Goal: Transaction & Acquisition: Purchase product/service

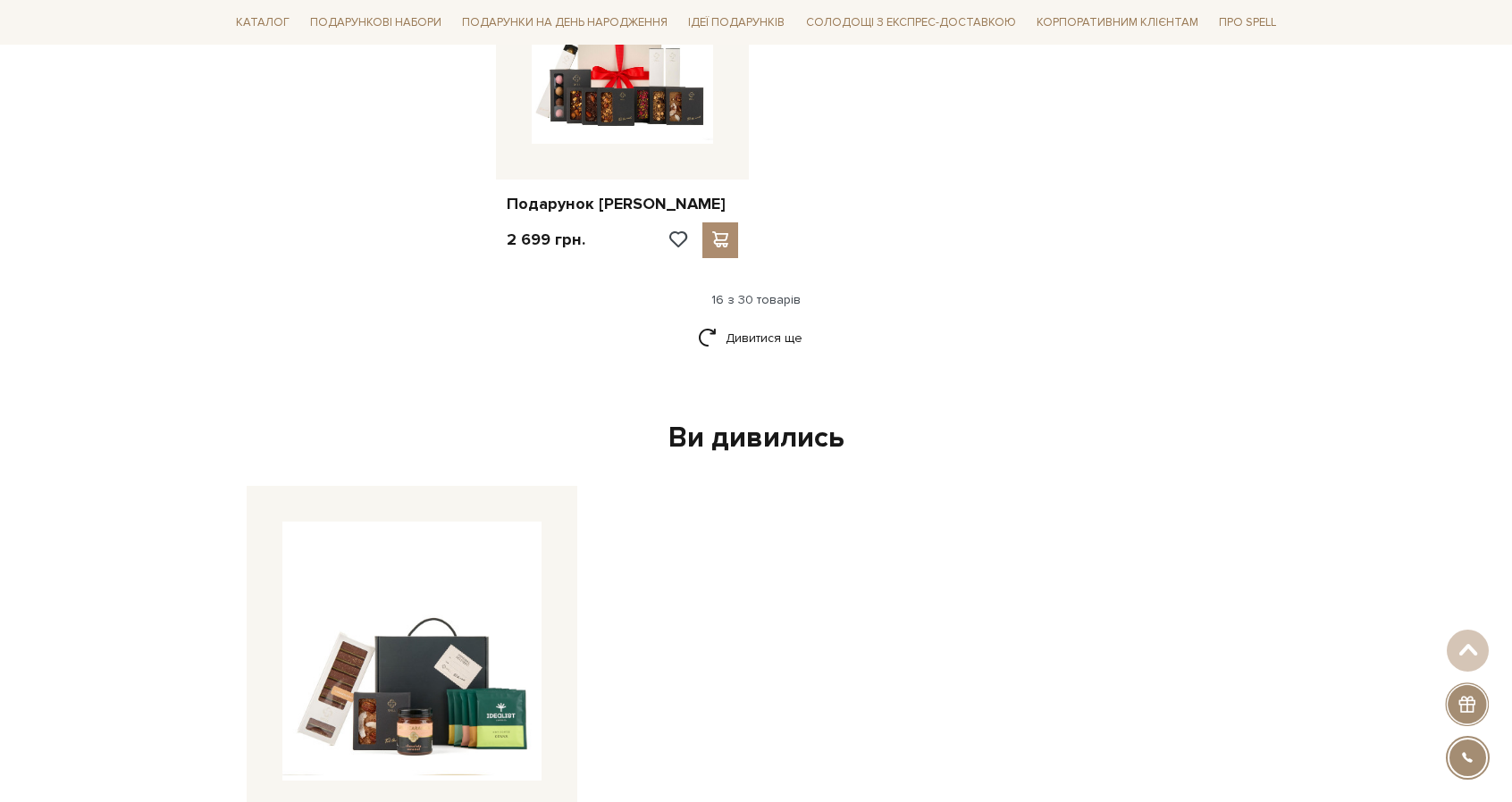
scroll to position [2256, 0]
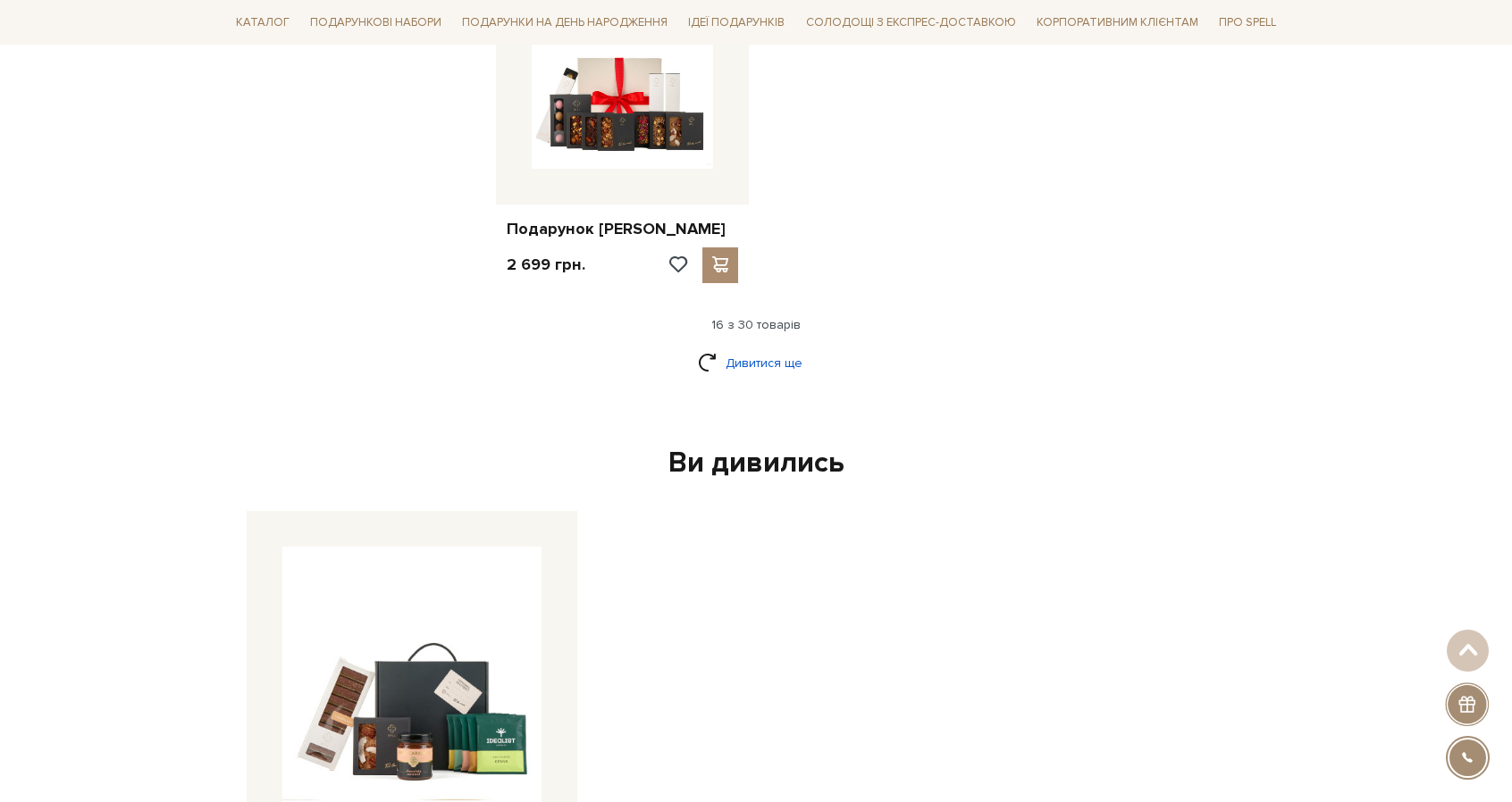
click at [719, 373] on link "Дивитися ще" at bounding box center [756, 363] width 116 height 31
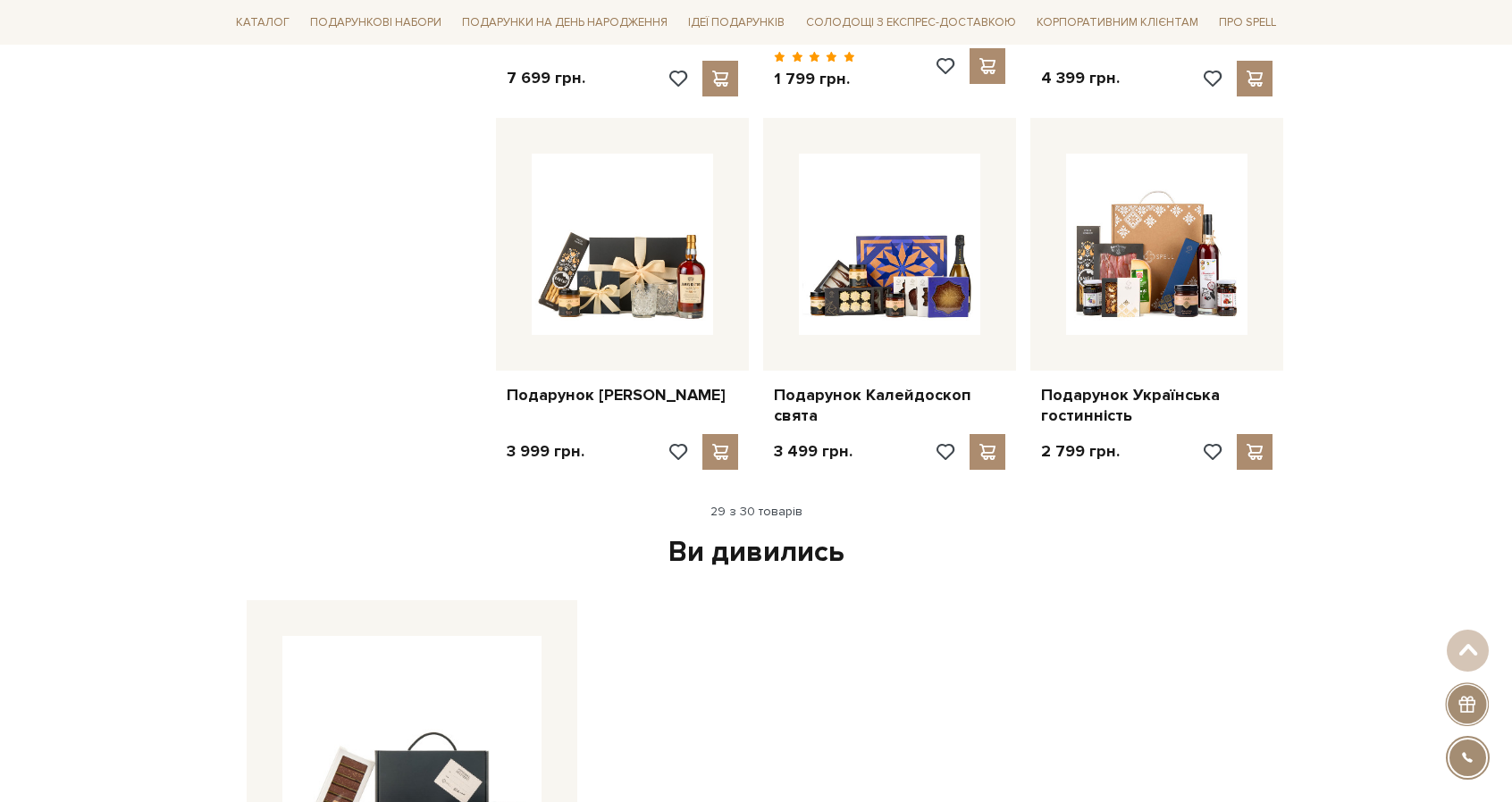
scroll to position [3632, 0]
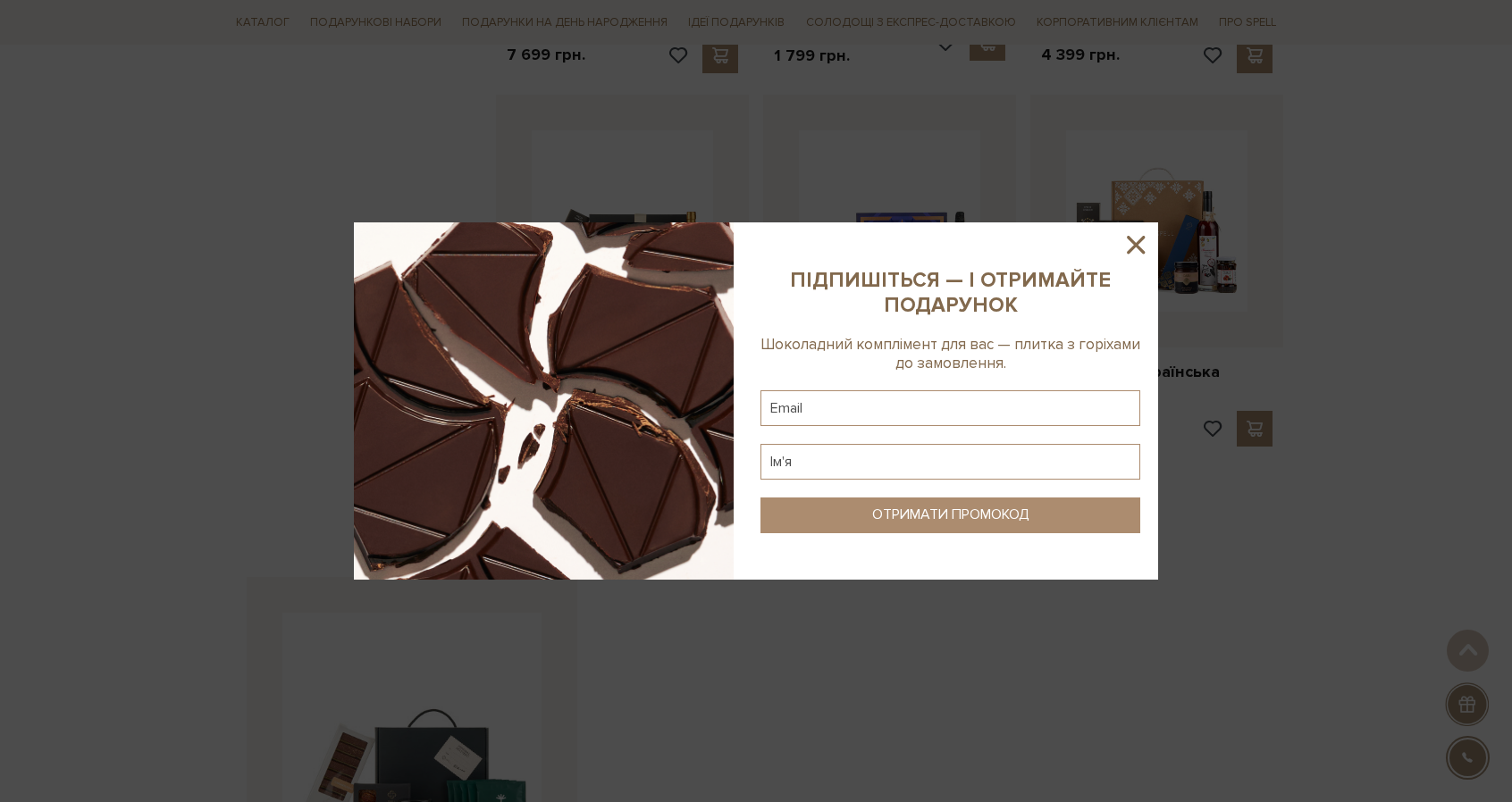
click at [1132, 246] on icon at bounding box center [1134, 244] width 30 height 30
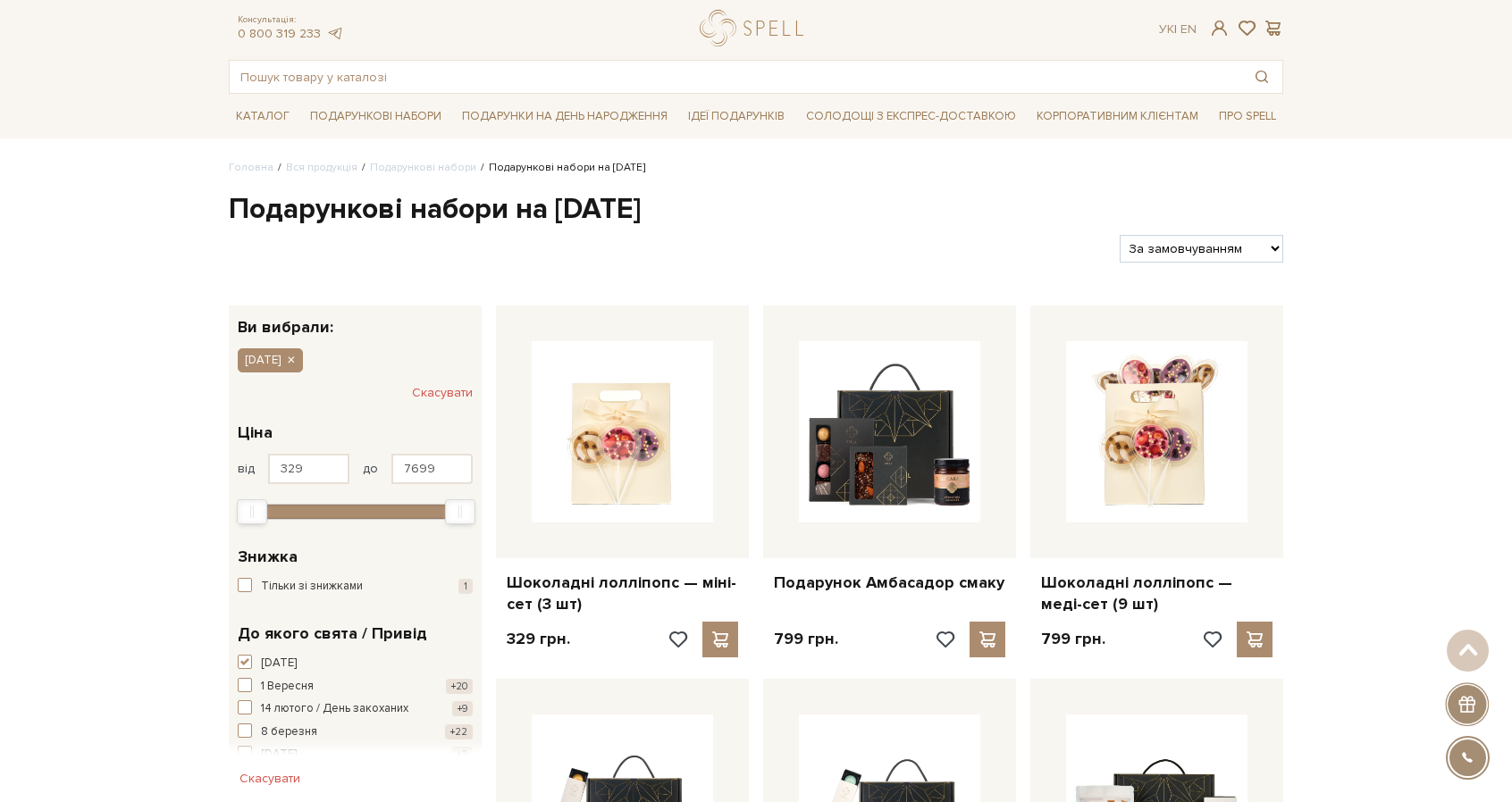
scroll to position [0, 0]
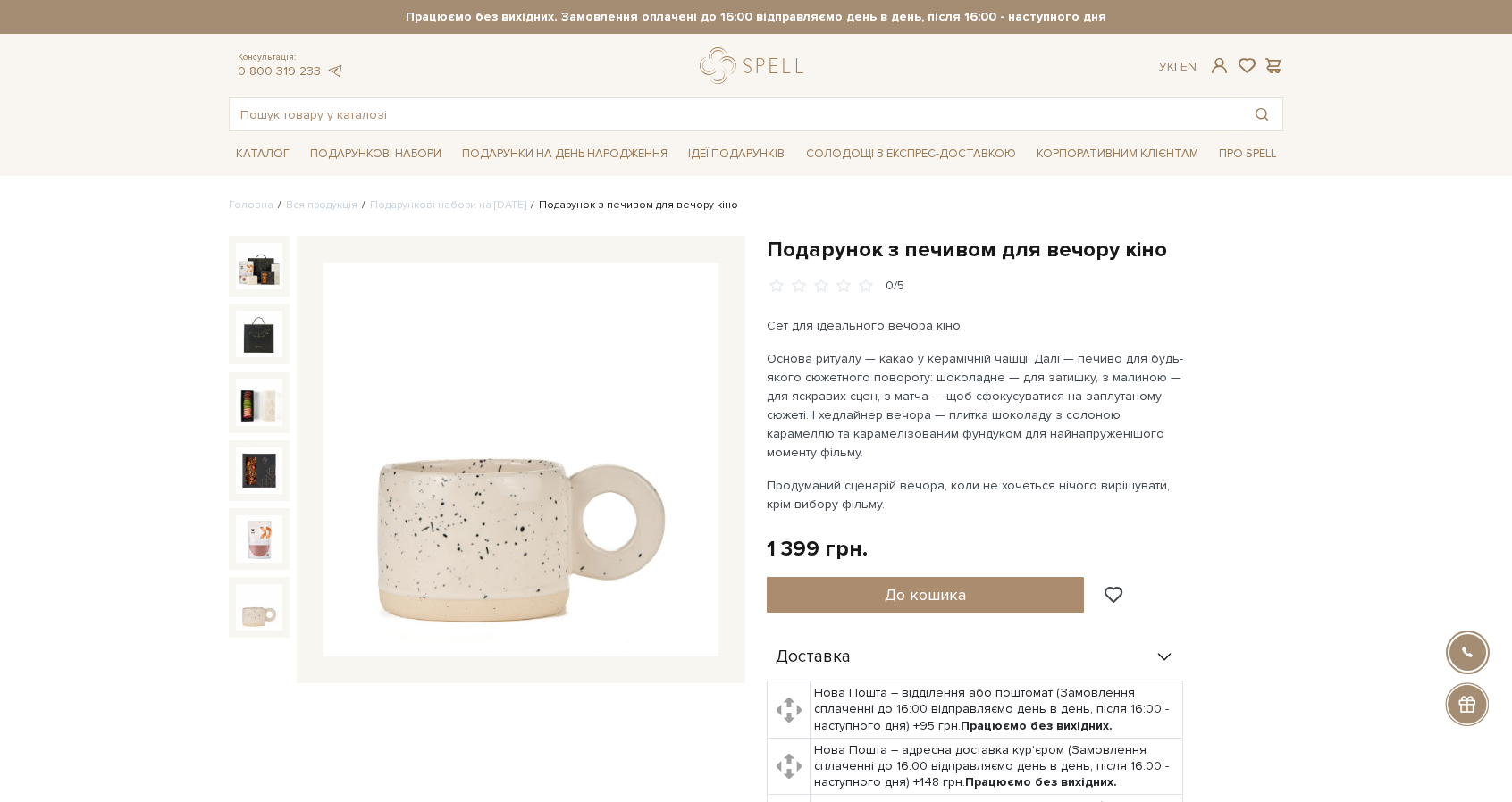
click at [264, 606] on img at bounding box center [259, 607] width 46 height 46
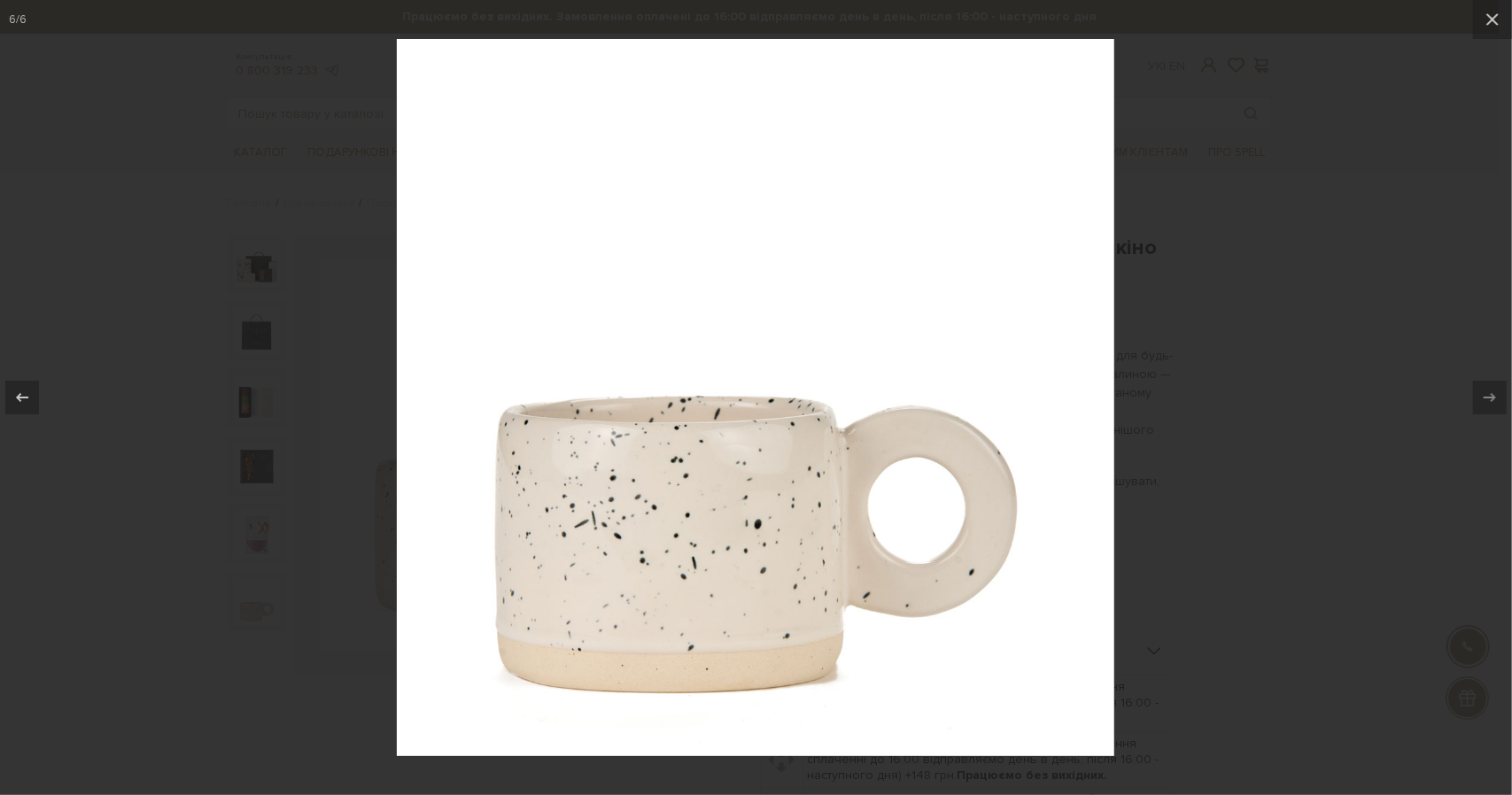
click at [1079, 366] on img at bounding box center [756, 398] width 718 height 718
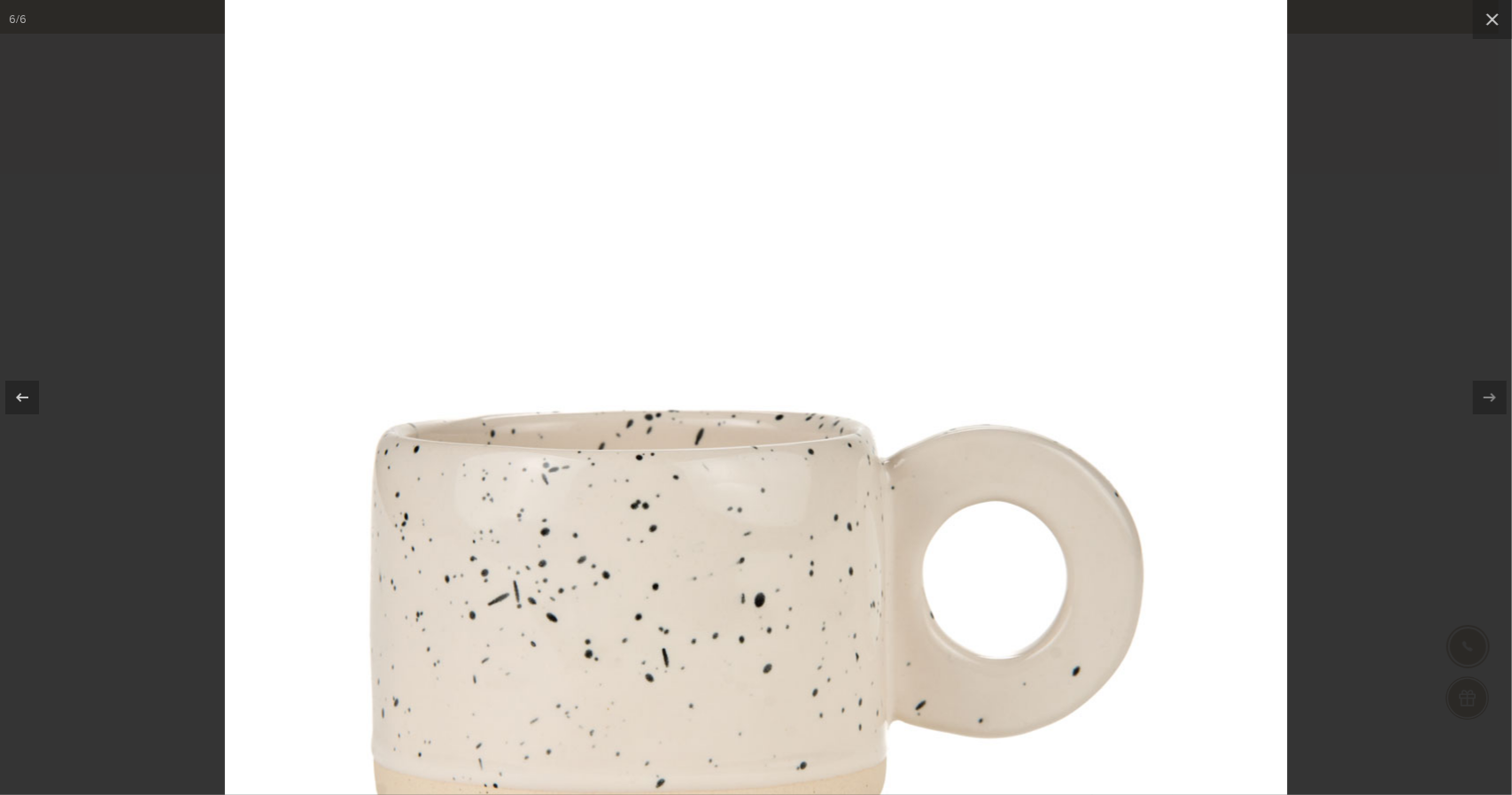
click at [1167, 325] on img at bounding box center [756, 412] width 1062 height 1062
click at [1306, 267] on div at bounding box center [756, 397] width 1512 height 795
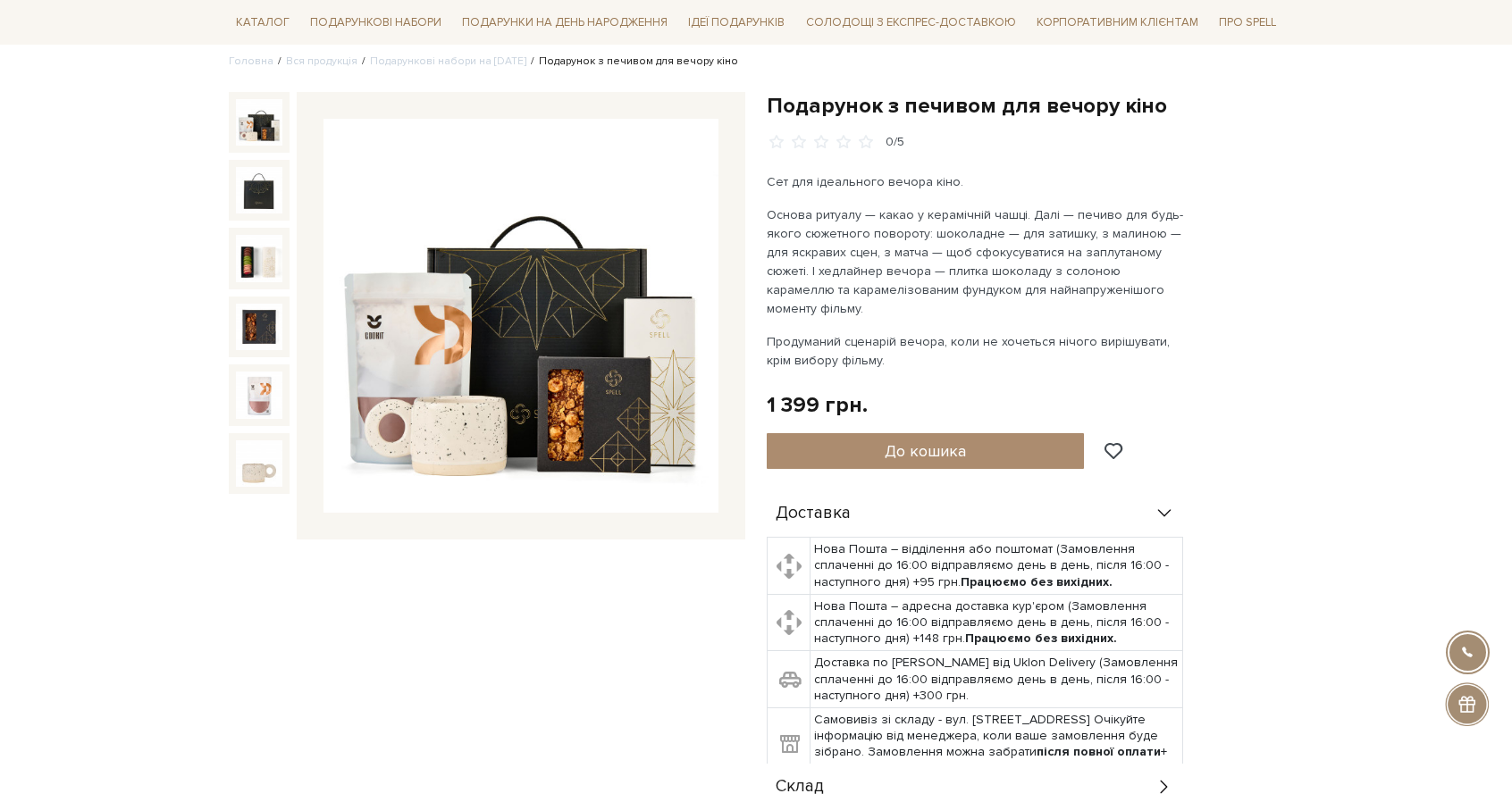
scroll to position [212, 0]
